Goal: Navigation & Orientation: Find specific page/section

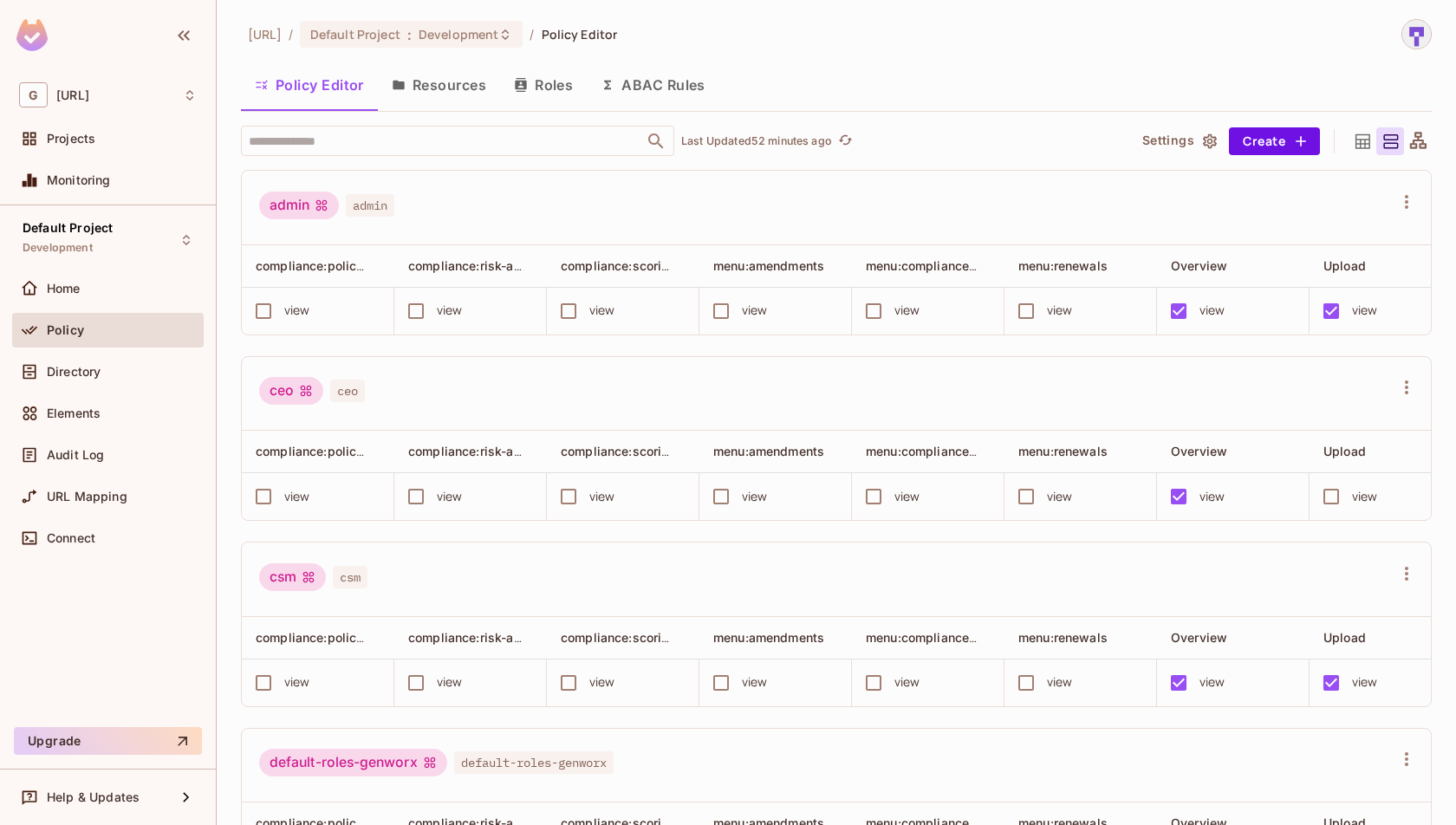
scroll to position [237, 0]
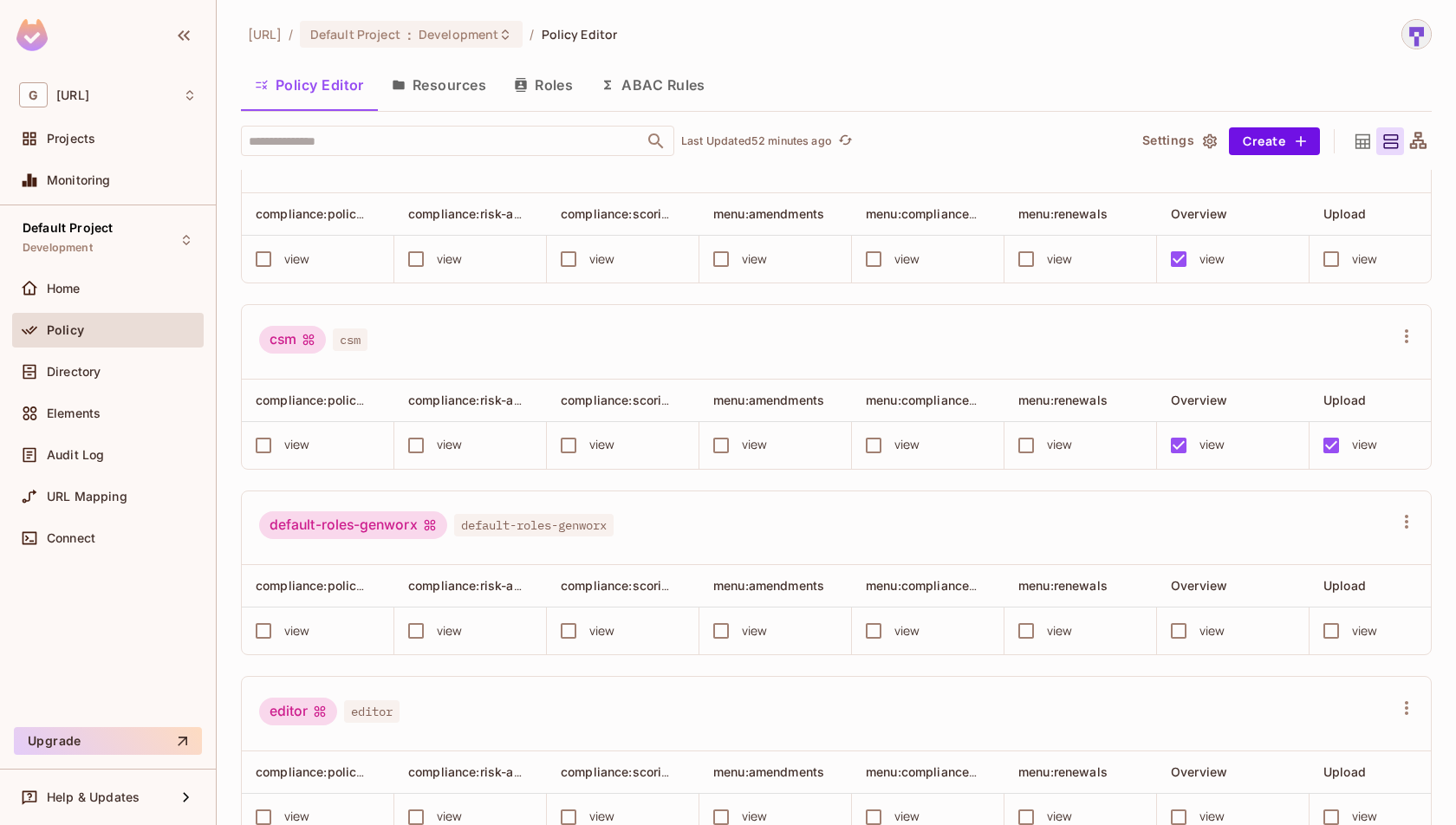
click at [454, 89] on button "Resources" at bounding box center [438, 85] width 122 height 44
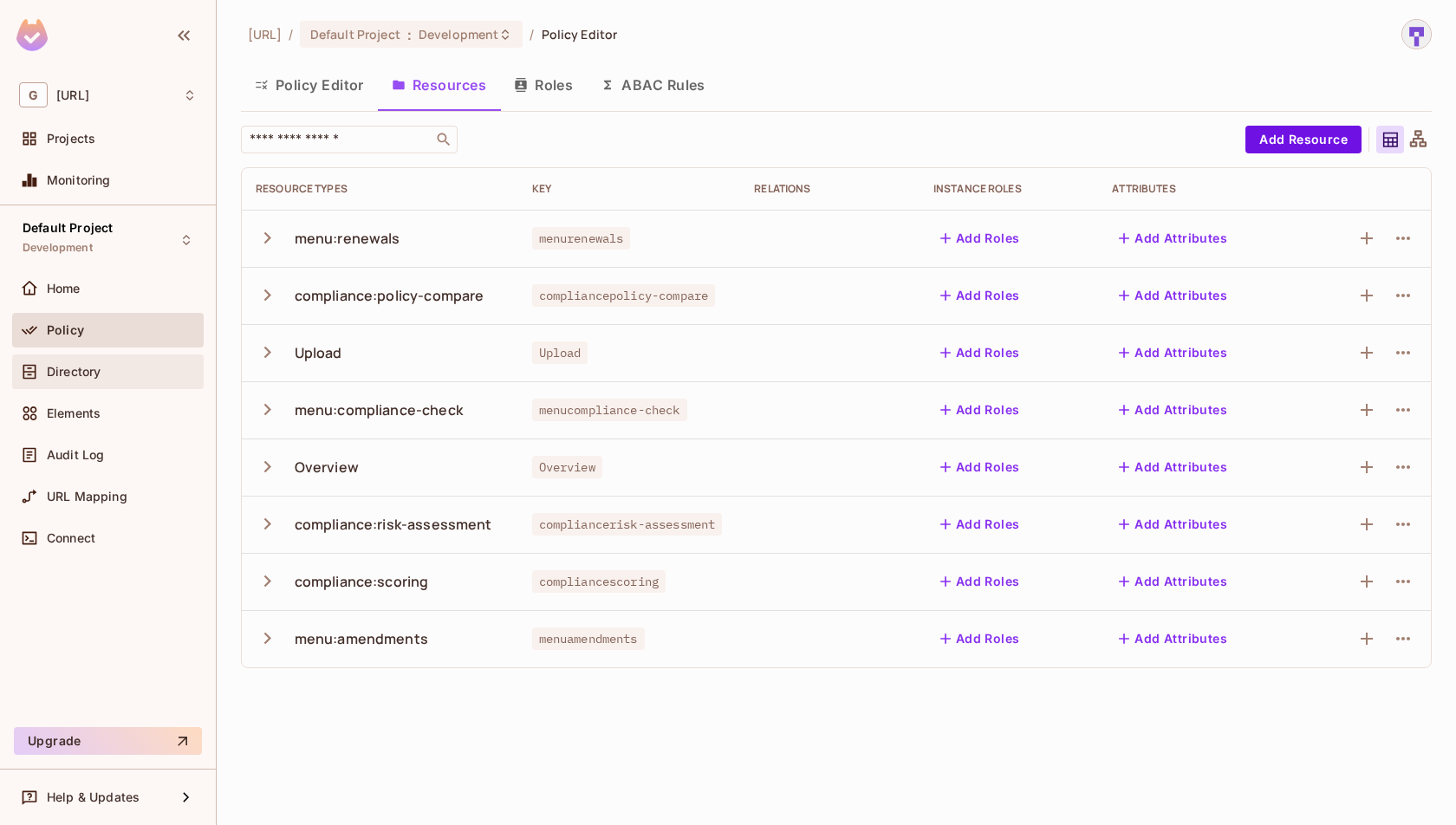
click at [104, 377] on div "Directory" at bounding box center [121, 371] width 150 height 14
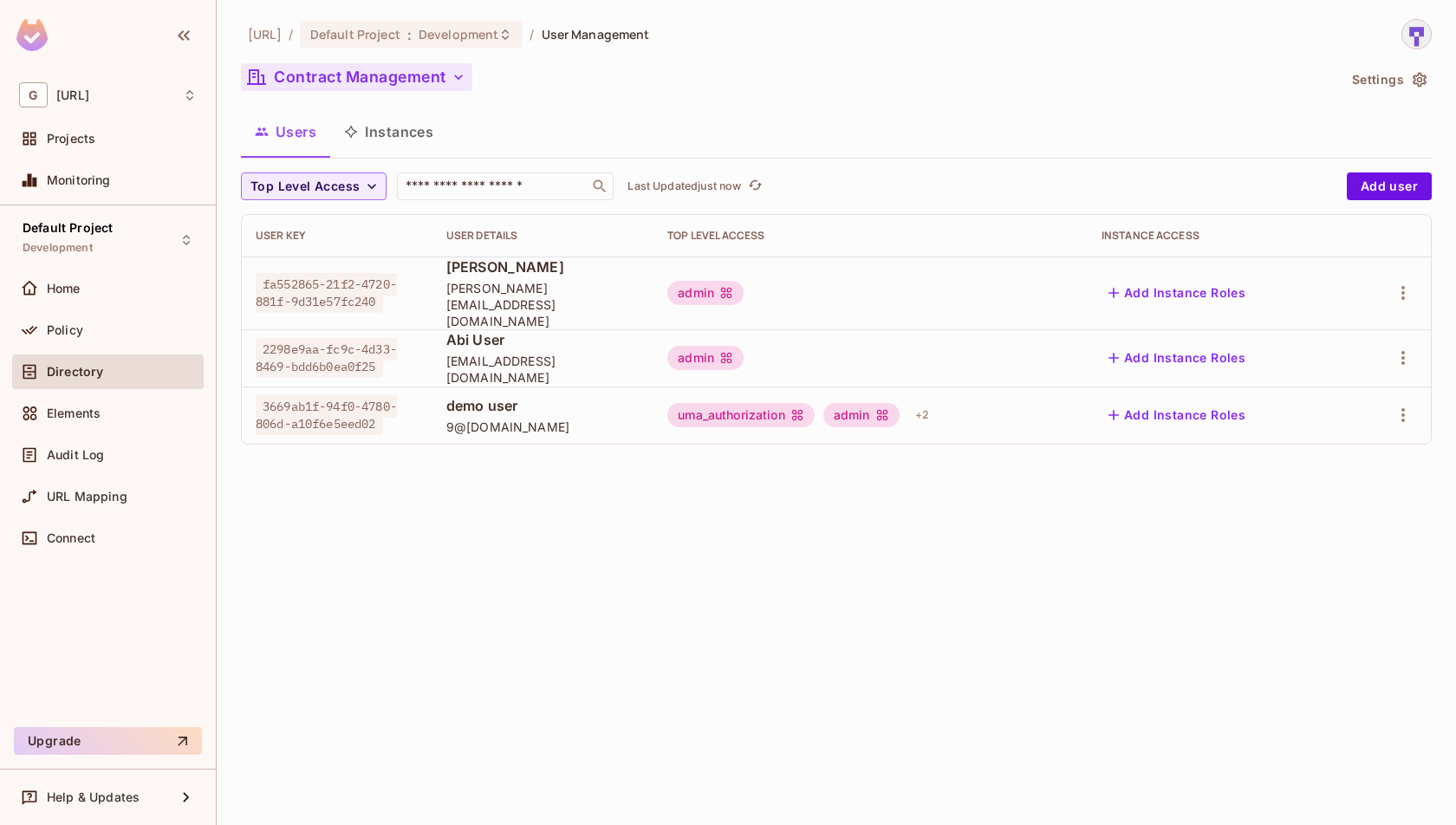
click at [424, 90] on button "Contract Management" at bounding box center [356, 77] width 232 height 28
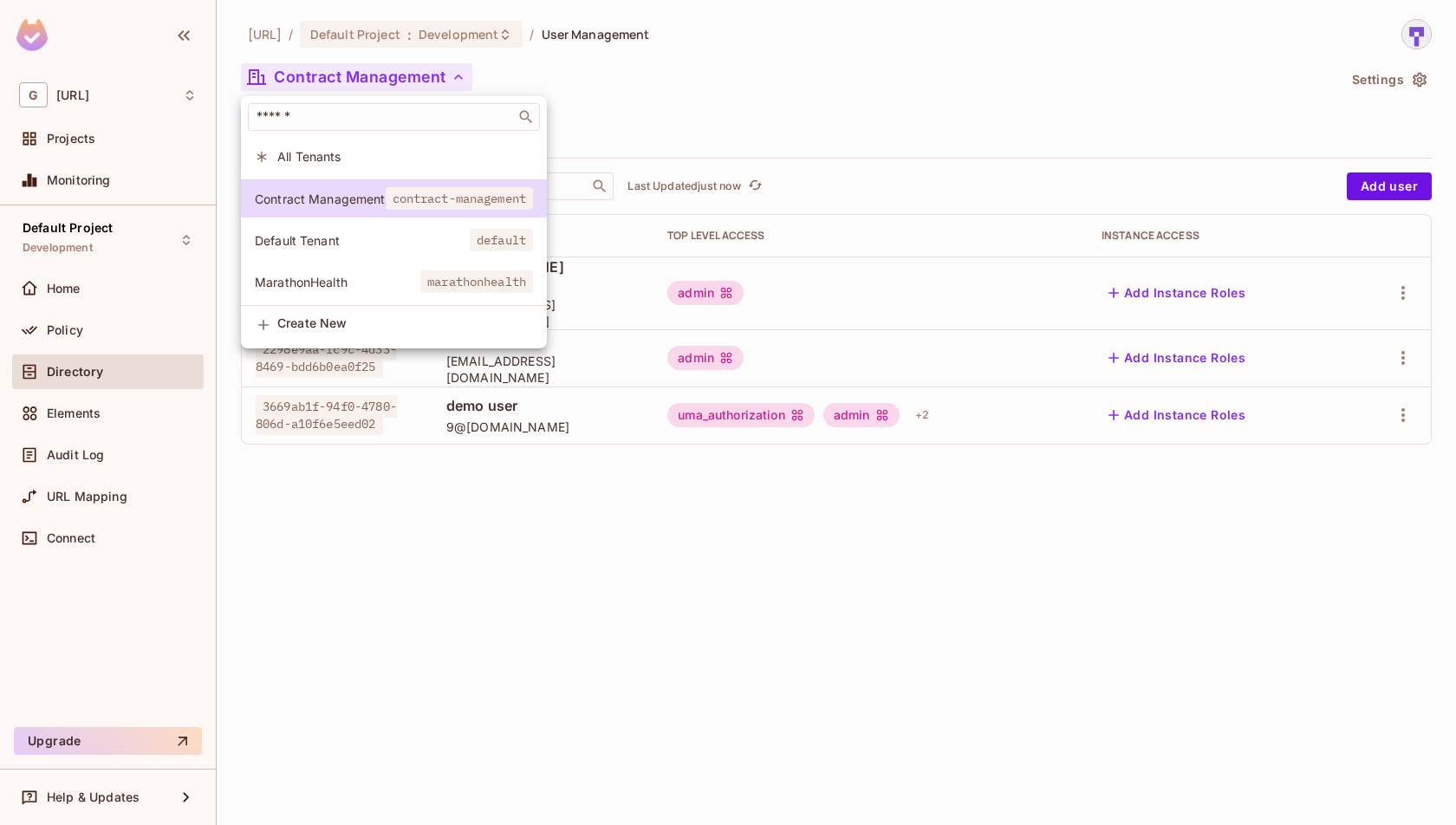
click at [424, 167] on li "All Tenants" at bounding box center [393, 156] width 306 height 37
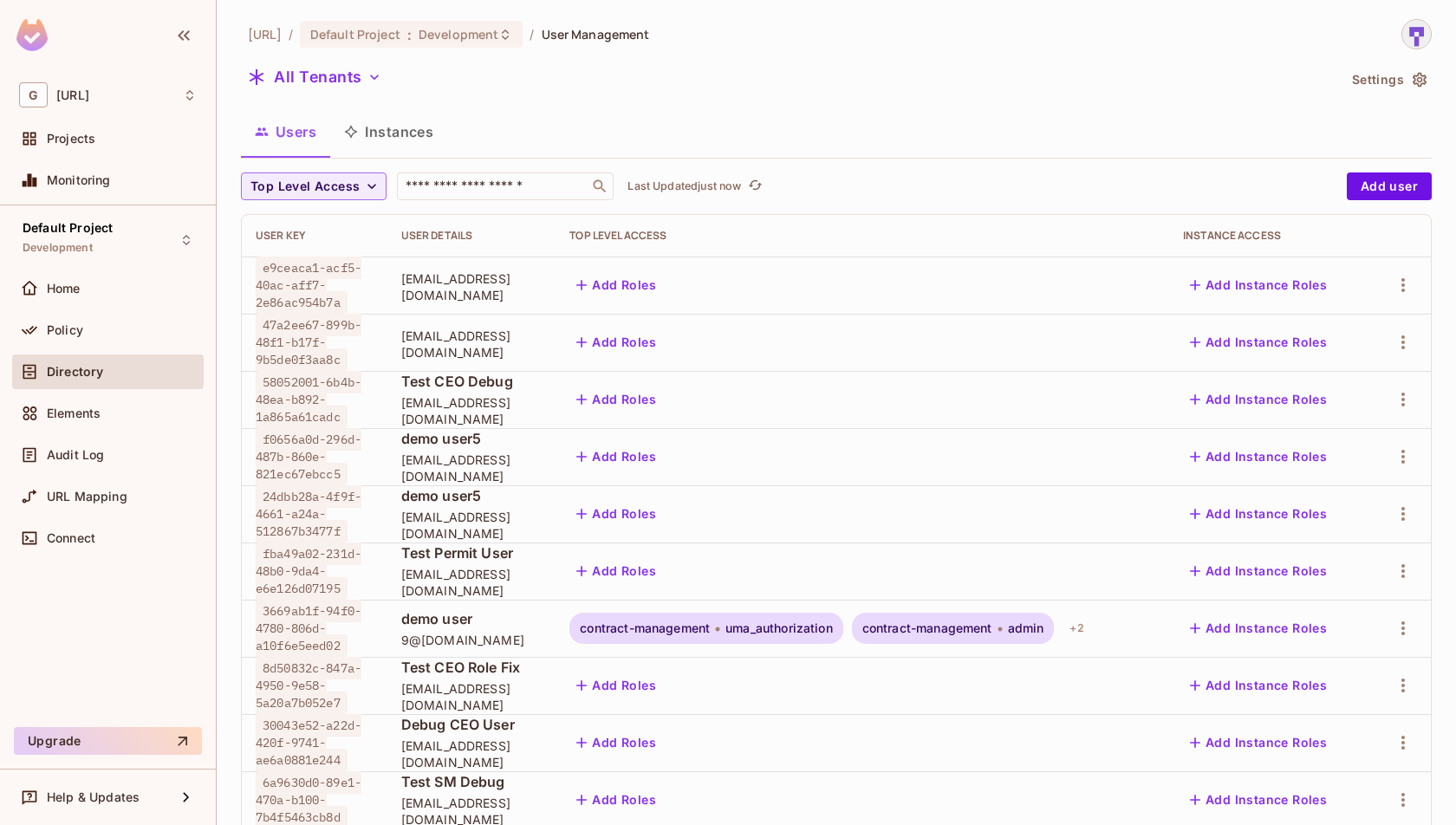
scroll to position [3, 0]
click at [377, 83] on icon "button" at bounding box center [374, 77] width 18 height 18
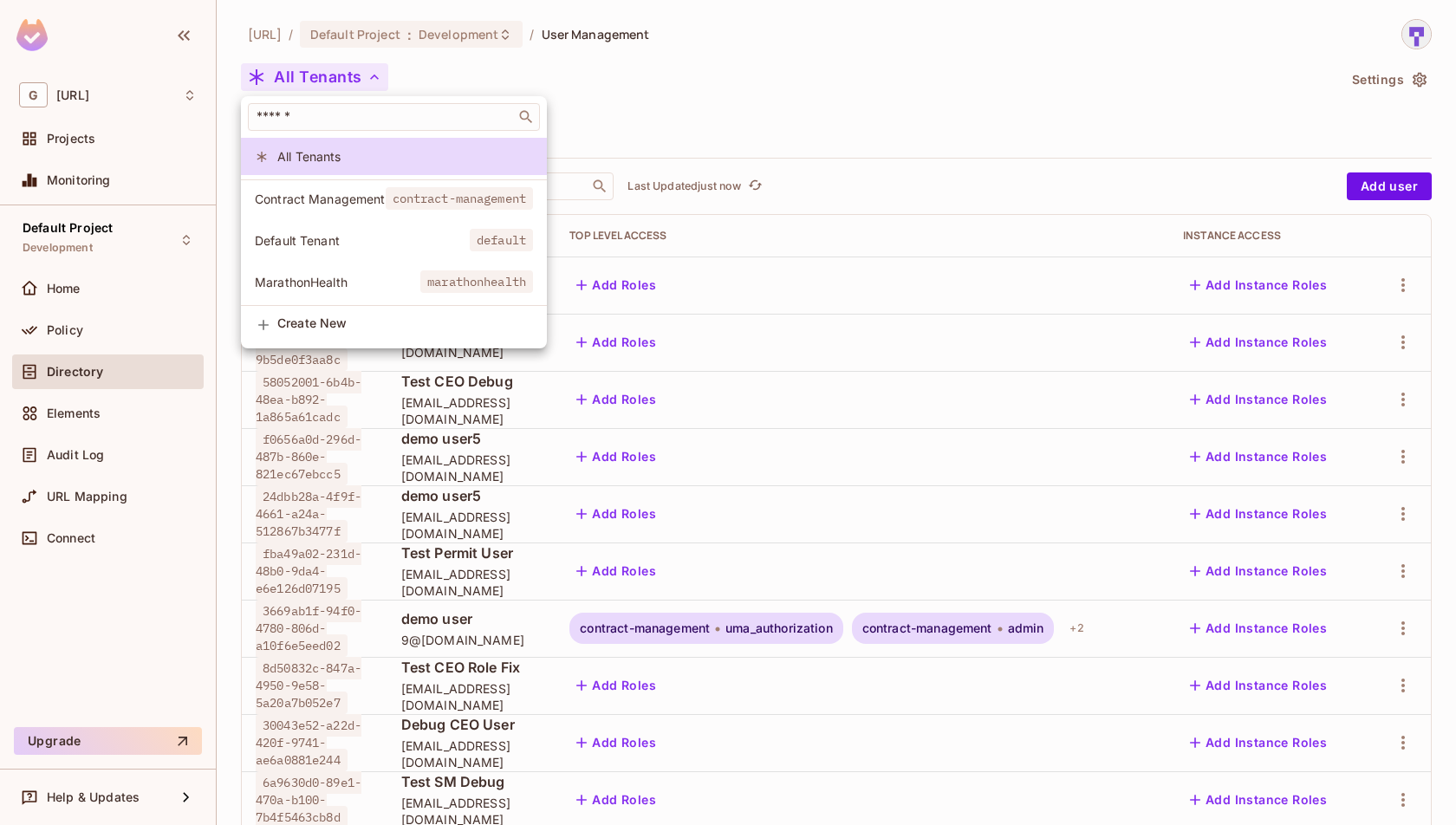
click at [405, 207] on span "contract-management" at bounding box center [459, 198] width 148 height 22
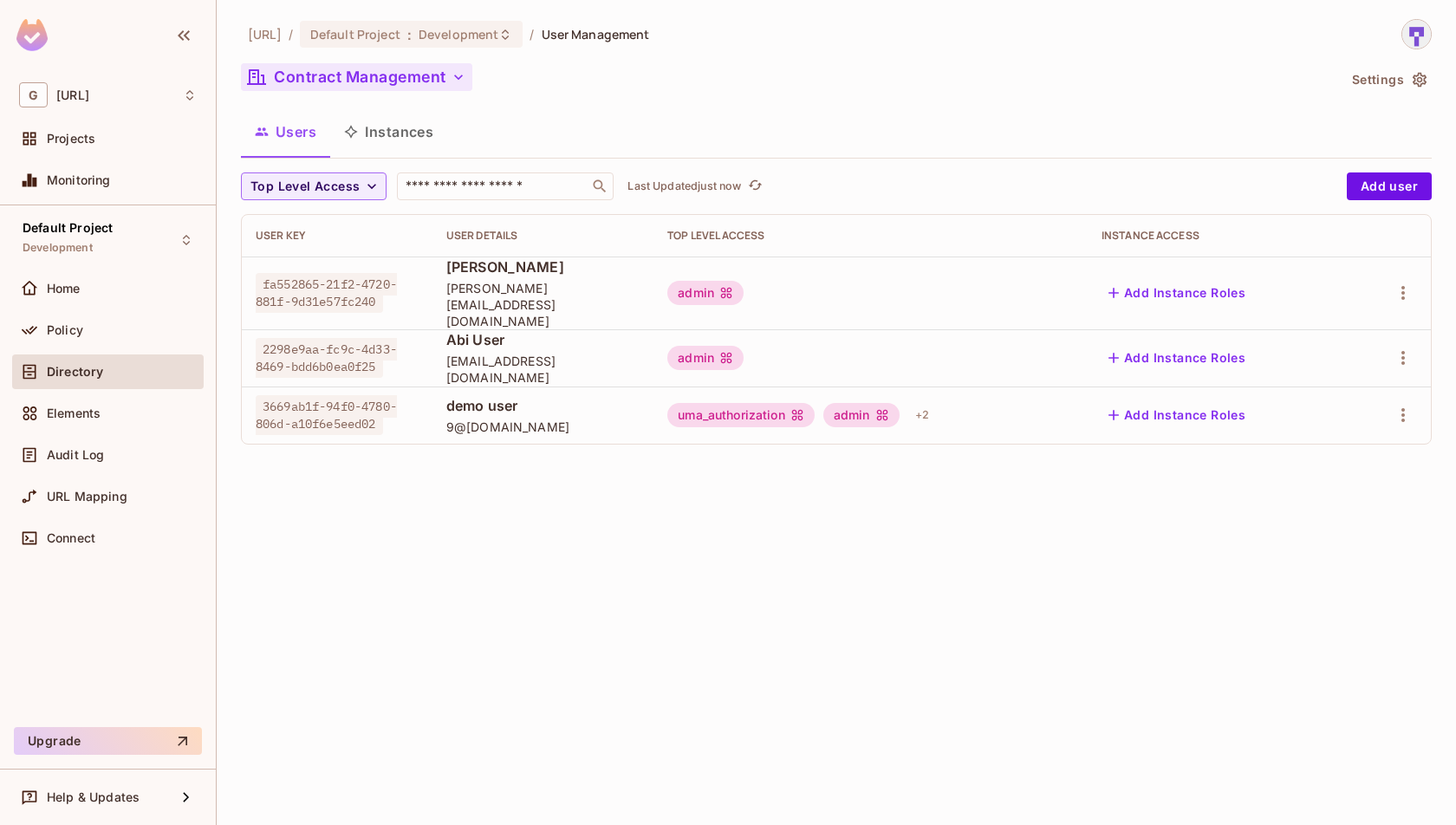
click at [445, 85] on button "Contract Management" at bounding box center [356, 77] width 232 height 28
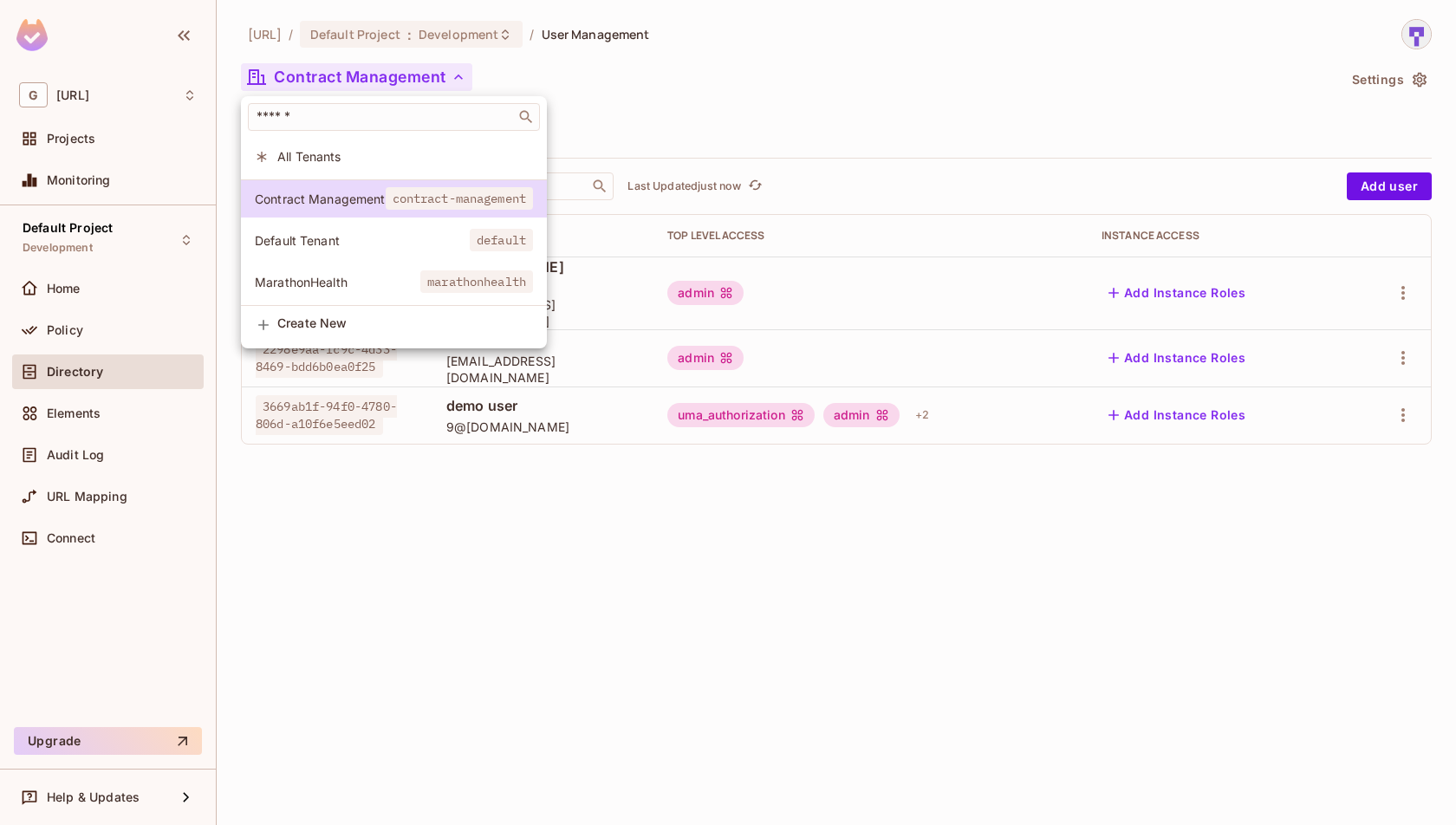
click at [429, 237] on span "Default Tenant" at bounding box center [362, 241] width 215 height 17
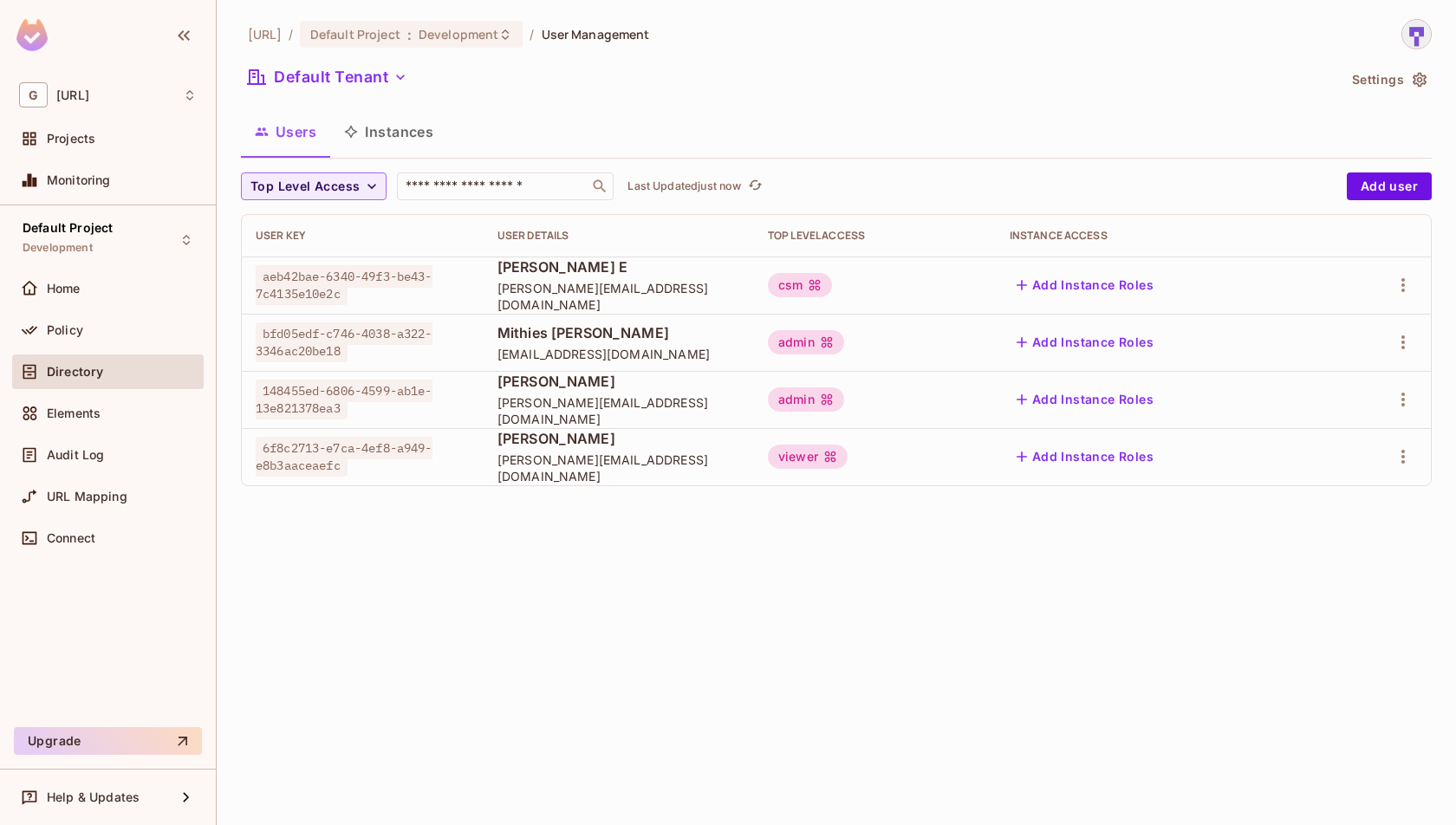
click at [400, 76] on icon "button" at bounding box center [400, 77] width 18 height 18
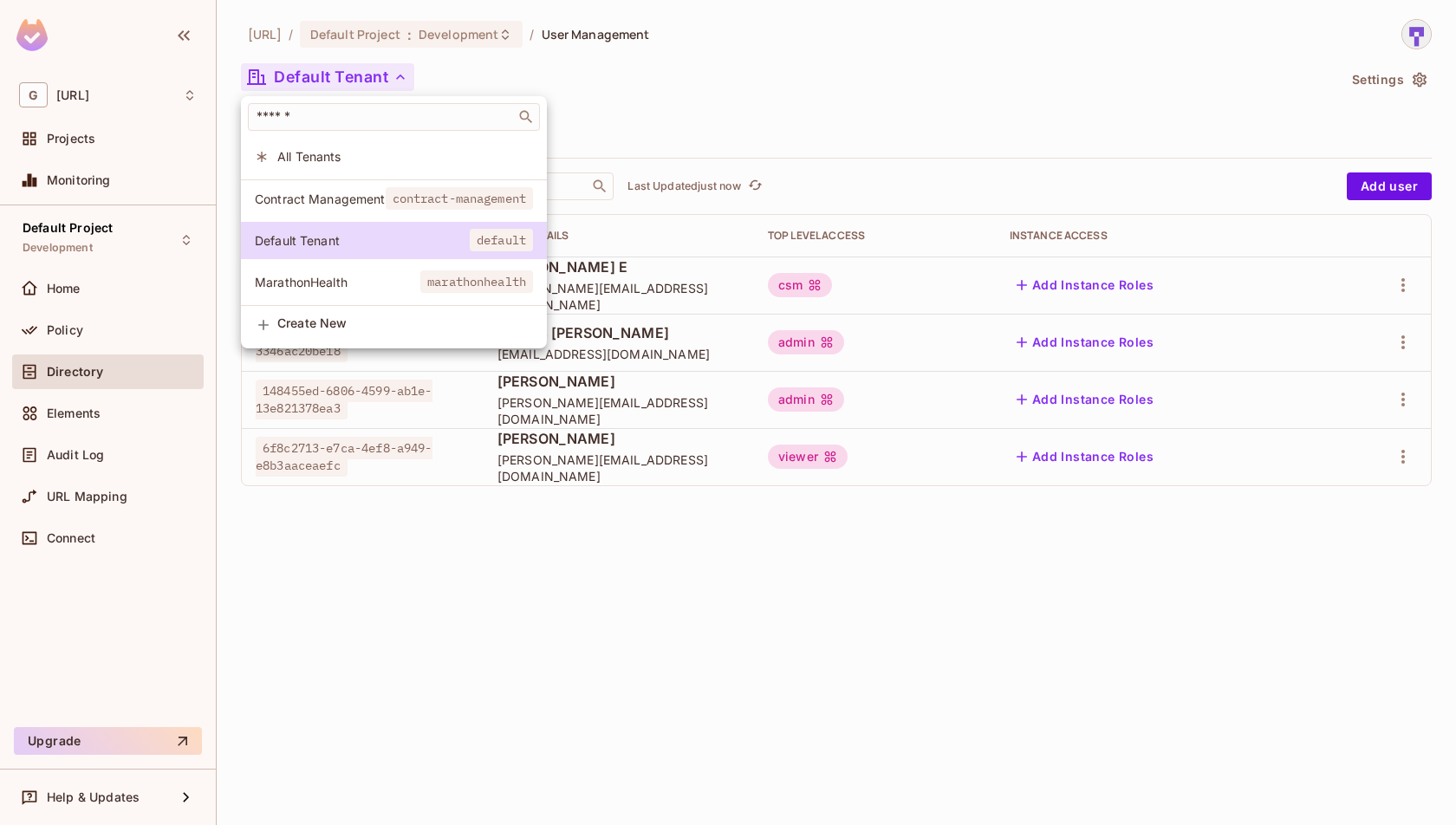
click at [404, 162] on span "All Tenants" at bounding box center [404, 156] width 256 height 17
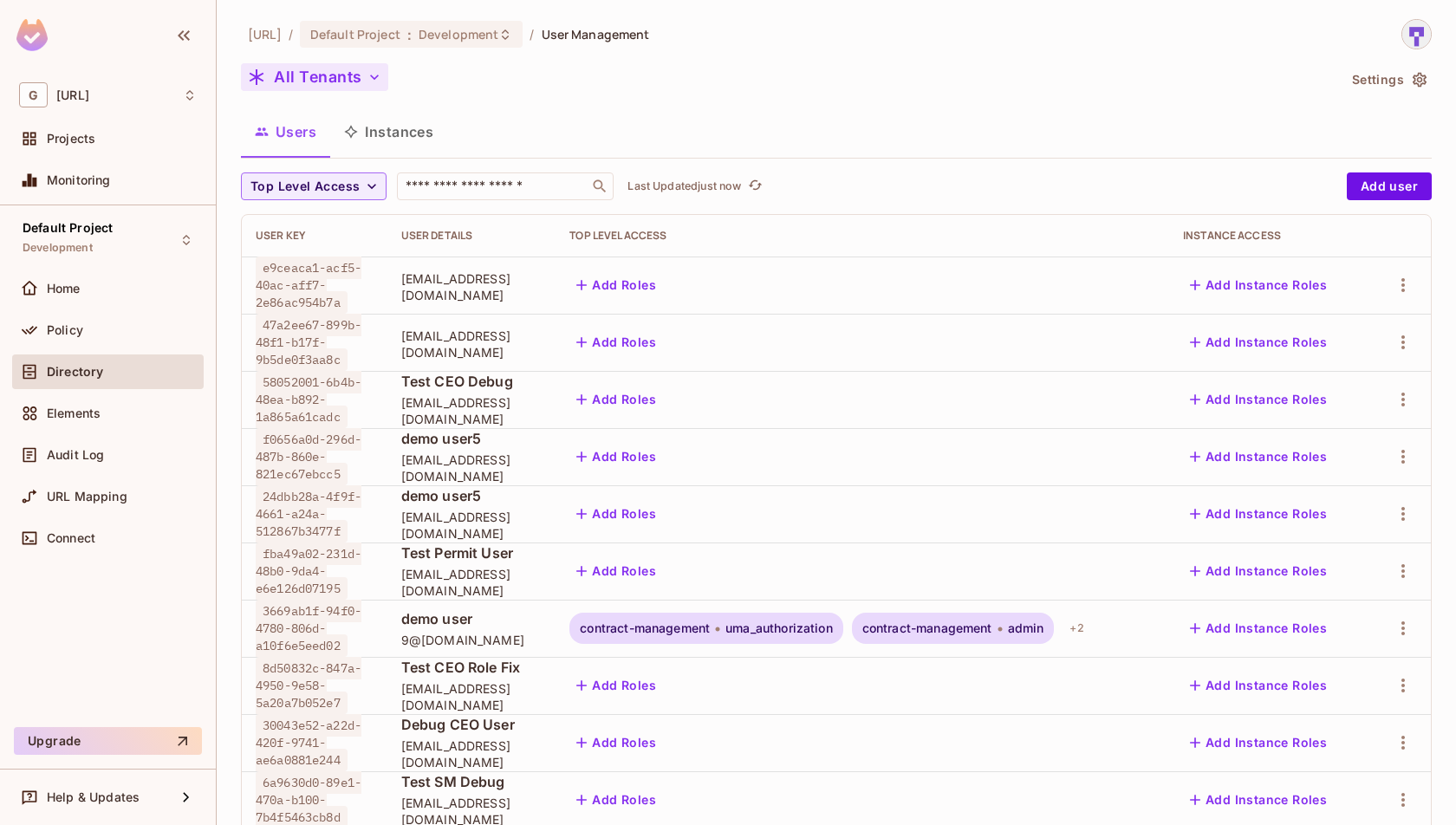
click at [365, 83] on icon "button" at bounding box center [374, 77] width 18 height 18
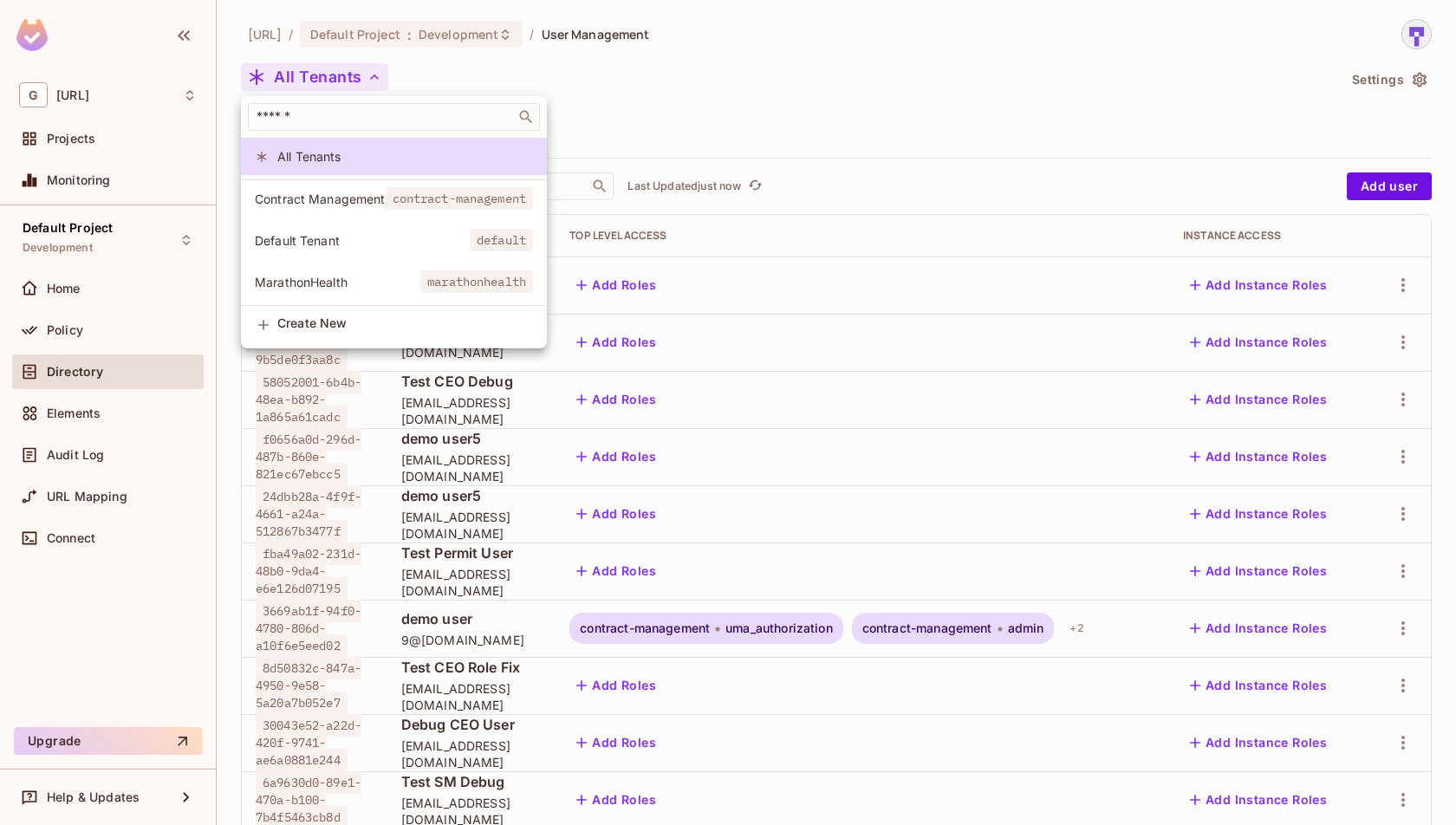
click at [390, 209] on li "Contract Management contract-management" at bounding box center [393, 199] width 306 height 37
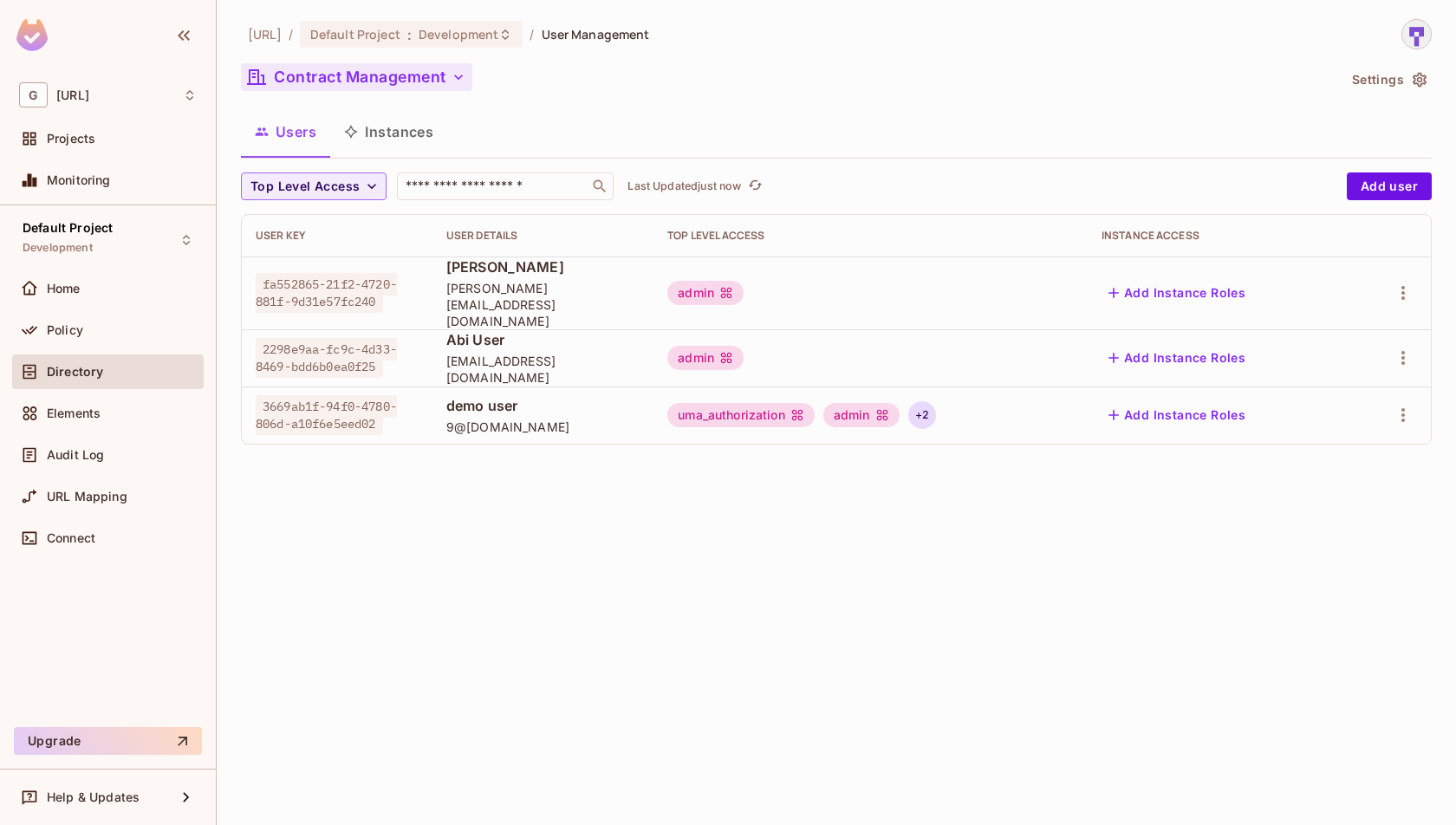
click at [936, 402] on div "+ 2" at bounding box center [922, 416] width 28 height 28
click at [937, 401] on div at bounding box center [728, 412] width 1456 height 825
